Goal: Use online tool/utility: Utilize a website feature to perform a specific function

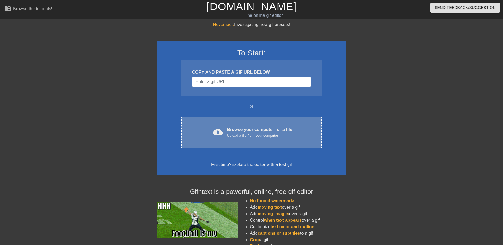
click at [272, 139] on div "cloud_upload Browse your computer for a file Upload a file from your computer C…" at bounding box center [251, 133] width 140 height 32
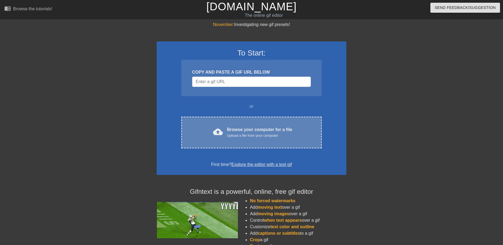
click at [254, 131] on div "Browse your computer for a file Upload a file from your computer" at bounding box center [259, 132] width 65 height 12
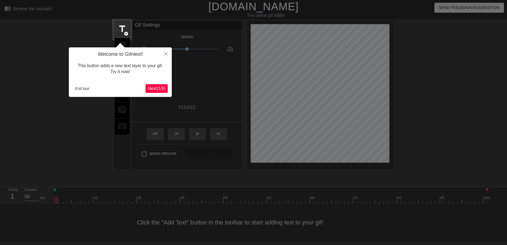
click at [156, 87] on span "Next ( 1 / 6 )" at bounding box center [157, 88] width 18 height 5
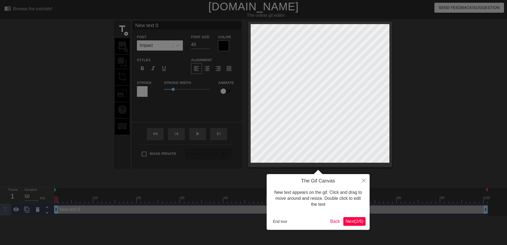
click at [354, 220] on span "Next ( 2 / 6 )" at bounding box center [354, 221] width 18 height 5
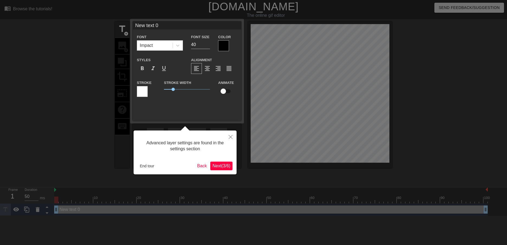
click at [218, 166] on span "Next ( 3 / 6 )" at bounding box center [221, 166] width 18 height 5
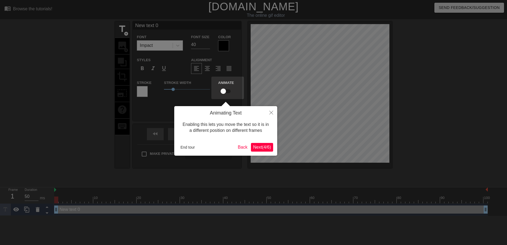
click at [272, 147] on button "Next ( 4 / 6 )" at bounding box center [262, 147] width 22 height 9
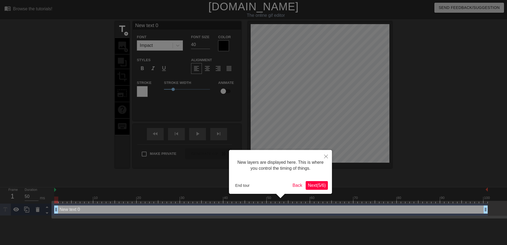
click at [312, 184] on span "Next ( 5 / 6 )" at bounding box center [317, 185] width 18 height 5
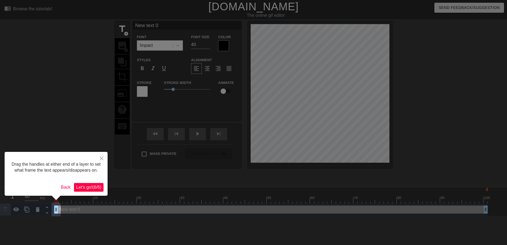
click at [95, 183] on button "Let's go! ( 6 / 6 )" at bounding box center [89, 187] width 30 height 9
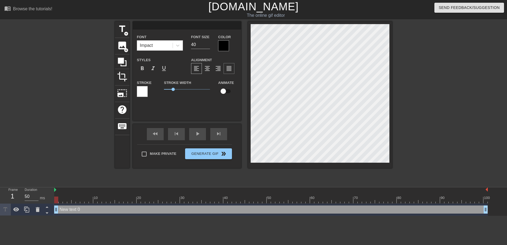
scroll to position [1, 1]
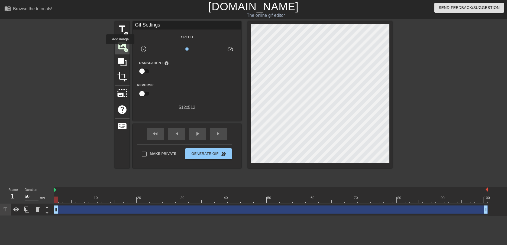
click at [120, 48] on span "image" at bounding box center [122, 45] width 10 height 10
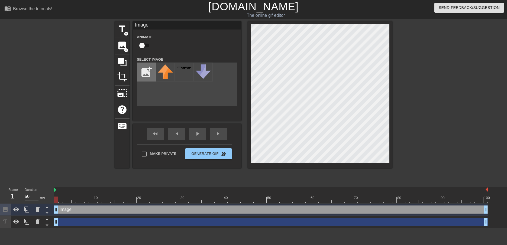
click at [141, 69] on input "file" at bounding box center [146, 72] width 18 height 18
type input "C:\fakepath\LinYippee.png"
click at [170, 74] on img at bounding box center [165, 71] width 15 height 15
click at [83, 228] on html "menu_book Browse the tutorials! [DOMAIN_NAME] The online gif editor Send Feedba…" at bounding box center [253, 114] width 507 height 228
drag, startPoint x: 65, startPoint y: 211, endPoint x: 63, endPoint y: 222, distance: 11.3
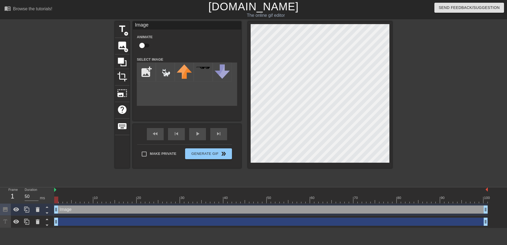
click at [64, 223] on div "Image drag_handle drag_handle drag_handle drag_handle" at bounding box center [280, 216] width 453 height 24
click at [49, 212] on icon at bounding box center [47, 213] width 7 height 7
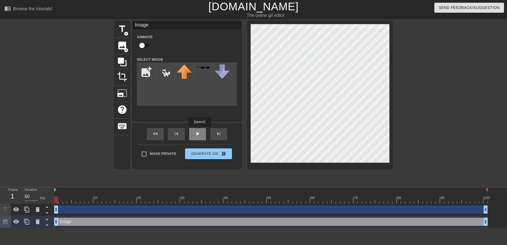
click at [199, 131] on span "play_arrow" at bounding box center [197, 134] width 7 height 7
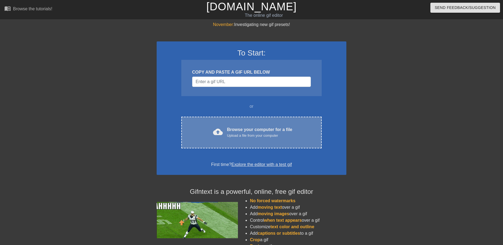
click at [257, 136] on div "Upload a file from your computer" at bounding box center [259, 135] width 65 height 5
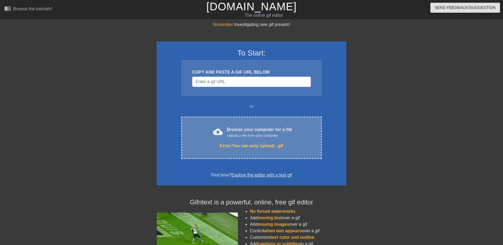
click at [288, 143] on div "Error: You can only upload: .gif" at bounding box center [252, 146] width 118 height 7
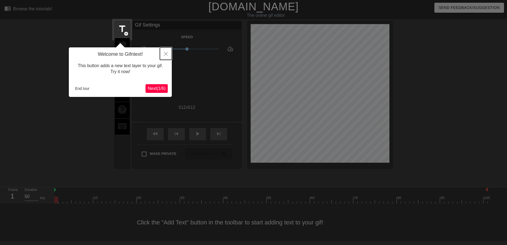
click at [165, 54] on icon "Close" at bounding box center [166, 54] width 4 height 4
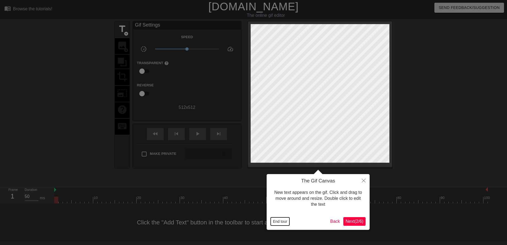
click at [281, 219] on button "End tour" at bounding box center [280, 221] width 19 height 8
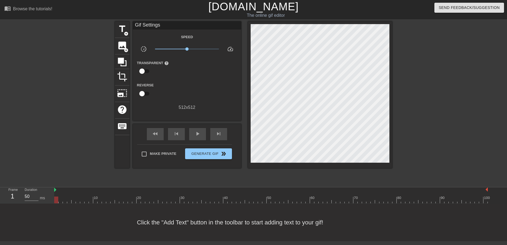
click at [143, 70] on input "checkbox" at bounding box center [141, 71] width 31 height 10
click at [143, 70] on input "checkbox" at bounding box center [147, 71] width 31 height 10
click at [143, 70] on input "checkbox" at bounding box center [141, 71] width 31 height 10
click at [143, 70] on input "checkbox" at bounding box center [147, 71] width 31 height 10
click at [143, 70] on input "checkbox" at bounding box center [141, 71] width 31 height 10
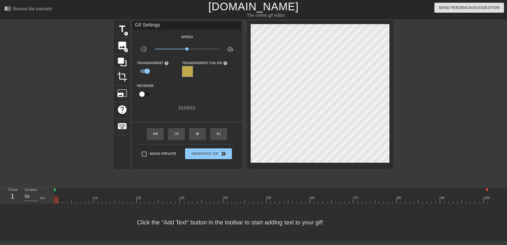
click at [185, 76] on div at bounding box center [187, 71] width 11 height 11
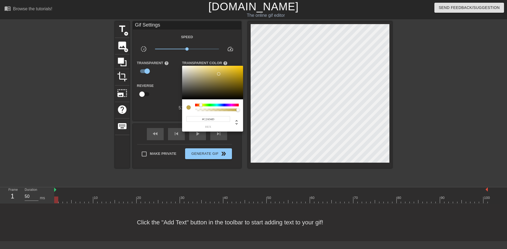
click at [147, 74] on div at bounding box center [253, 124] width 507 height 249
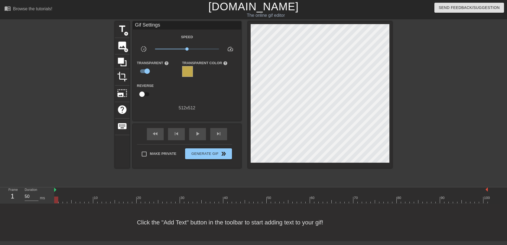
click at [145, 71] on input "checkbox" at bounding box center [147, 71] width 31 height 10
checkbox input "false"
click at [123, 65] on icon at bounding box center [122, 62] width 9 height 9
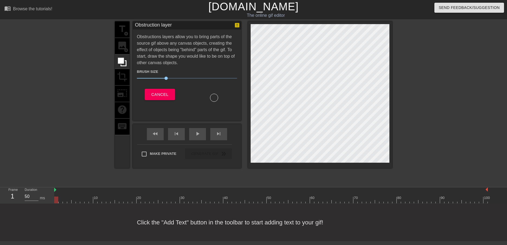
click at [124, 48] on div "title add_circle image add_circle crop photo_size_select_large help keyboard" at bounding box center [122, 94] width 15 height 147
click at [155, 93] on span "Cancel" at bounding box center [159, 94] width 17 height 7
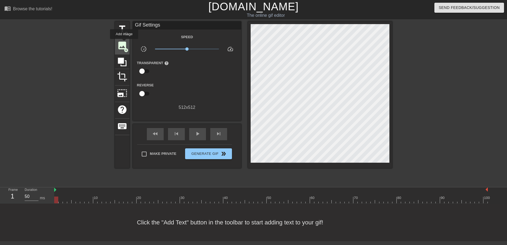
click at [124, 43] on span "image" at bounding box center [122, 45] width 10 height 10
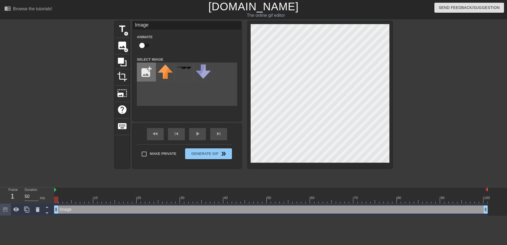
click at [144, 73] on input "file" at bounding box center [146, 72] width 18 height 18
type input "C:\fakepath\LinYippee.png"
click at [170, 73] on img at bounding box center [165, 71] width 15 height 15
click at [123, 216] on html "menu_book Browse the tutorials! Gifntext.com The online gif editor Send Feedbac…" at bounding box center [253, 108] width 507 height 216
click at [83, 216] on html "menu_book Browse the tutorials! Gifntext.com The online gif editor Send Feedbac…" at bounding box center [253, 108] width 507 height 216
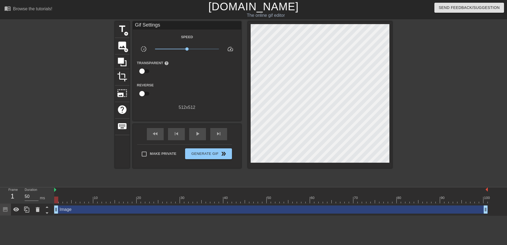
drag, startPoint x: 85, startPoint y: 211, endPoint x: 80, endPoint y: 211, distance: 4.6
click at [80, 211] on div "Image drag_handle drag_handle" at bounding box center [270, 210] width 433 height 8
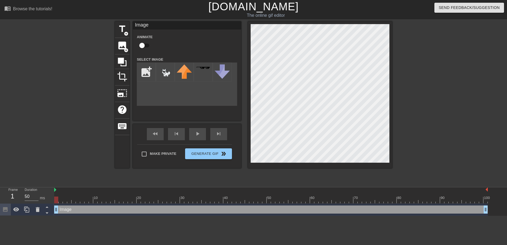
click at [83, 216] on html "menu_book Browse the tutorials! Gifntext.com The online gif editor Send Feedbac…" at bounding box center [253, 108] width 507 height 216
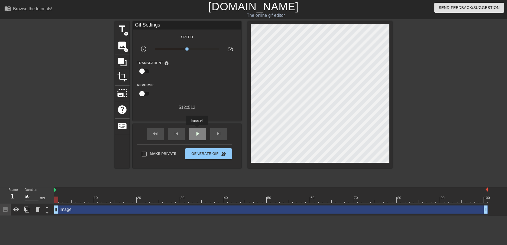
click at [197, 129] on div "play_arrow" at bounding box center [197, 134] width 17 height 12
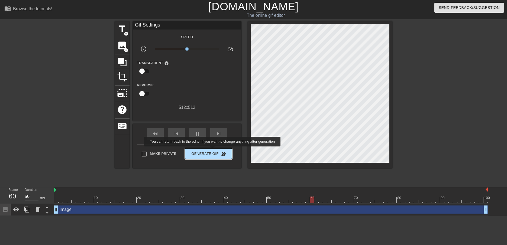
click at [213, 151] on span "Generate Gif double_arrow" at bounding box center [208, 154] width 43 height 7
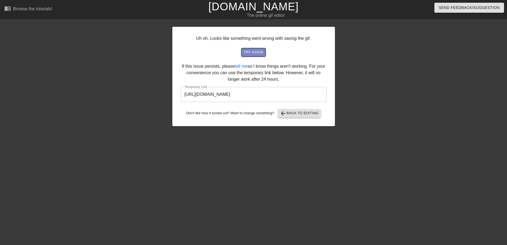
click at [257, 52] on span "try again" at bounding box center [253, 52] width 20 height 6
drag, startPoint x: 182, startPoint y: 95, endPoint x: 308, endPoint y: 101, distance: 126.1
click at [308, 101] on input "https://www.gifntext.com/temp_generations/8EyAkDbA.gif" at bounding box center [254, 94] width 146 height 15
click at [295, 119] on div "Uh oh. Looks like something went wrong with saving the gif. try again If this i…" at bounding box center [253, 76] width 163 height 99
click at [295, 116] on span "arrow_back Back to Editing" at bounding box center [299, 113] width 39 height 7
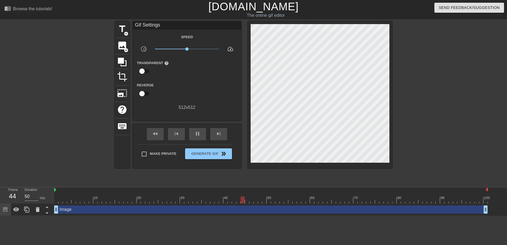
click at [146, 69] on input "checkbox" at bounding box center [141, 71] width 31 height 10
checkbox input "true"
click at [190, 68] on div at bounding box center [187, 71] width 11 height 11
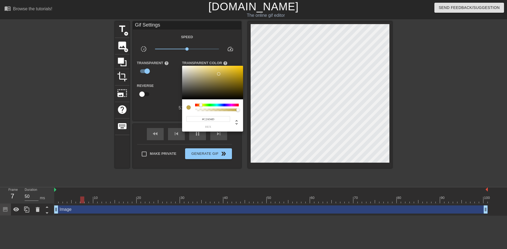
type input "194"
type input "0"
drag, startPoint x: 200, startPoint y: 111, endPoint x: 178, endPoint y: 109, distance: 21.5
click at [180, 109] on div "194 r 169 g 77 b 0 a" at bounding box center [253, 124] width 507 height 249
click at [160, 105] on div at bounding box center [253, 124] width 507 height 249
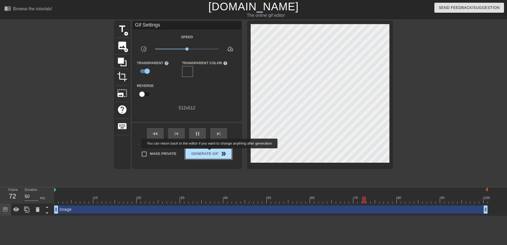
click at [210, 152] on span "Generate Gif double_arrow" at bounding box center [208, 154] width 43 height 7
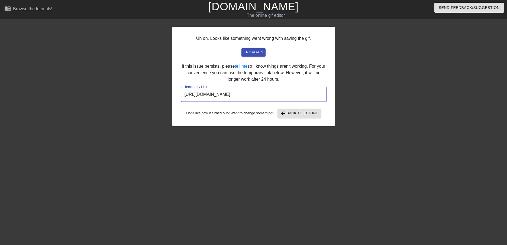
drag, startPoint x: 296, startPoint y: 96, endPoint x: 175, endPoint y: 97, distance: 121.3
click at [175, 97] on div "Uh oh. Looks like something went wrong with saving the gif. try again If this i…" at bounding box center [253, 76] width 163 height 99
click at [293, 114] on span "arrow_back Back to Editing" at bounding box center [299, 113] width 39 height 7
